Goal: Navigation & Orientation: Go to known website

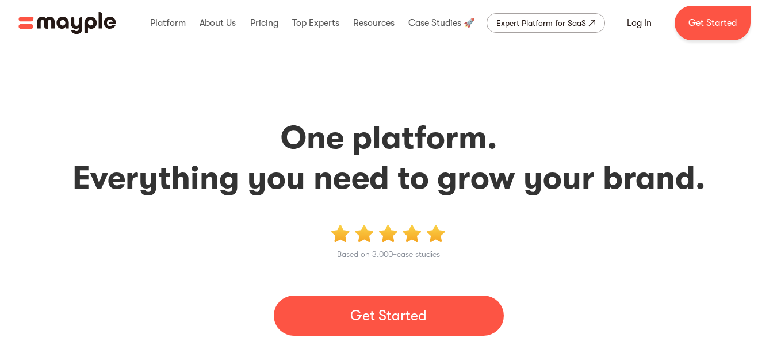
click at [78, 19] on img "home" at bounding box center [67, 23] width 98 height 22
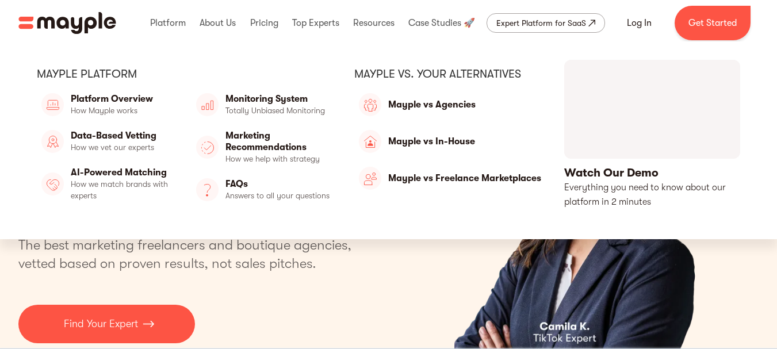
click at [623, 119] on link "open lightbox" at bounding box center [652, 135] width 176 height 150
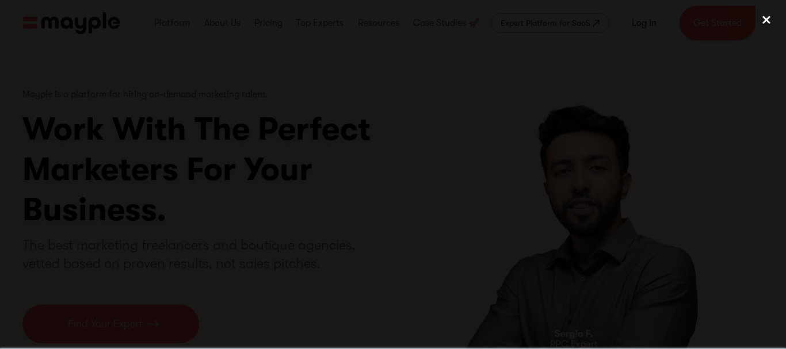
click at [770, 12] on div "close lightbox" at bounding box center [766, 19] width 39 height 25
